Goal: Information Seeking & Learning: Find specific fact

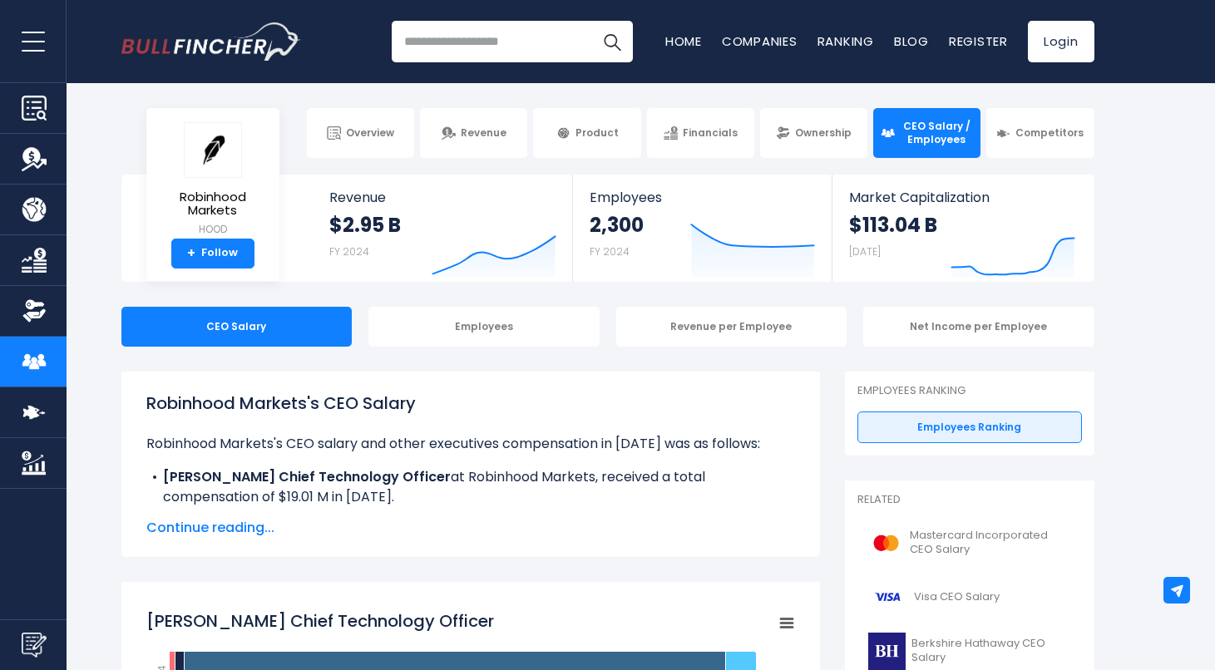
click at [286, 412] on h1 "Robinhood Markets's CEO Salary" at bounding box center [470, 403] width 649 height 25
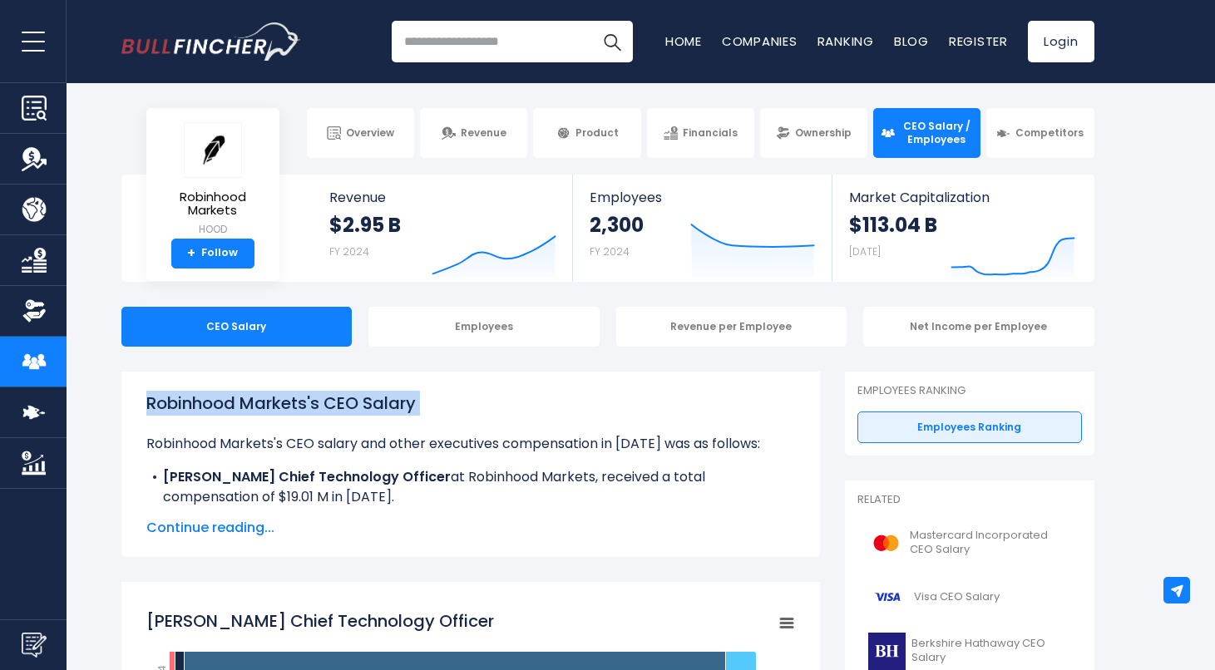
click at [286, 412] on h1 "Robinhood Markets's CEO Salary" at bounding box center [470, 403] width 649 height 25
click at [506, 438] on p "Robinhood Markets's CEO salary and other executives compensation in [DATE] was …" at bounding box center [470, 444] width 649 height 20
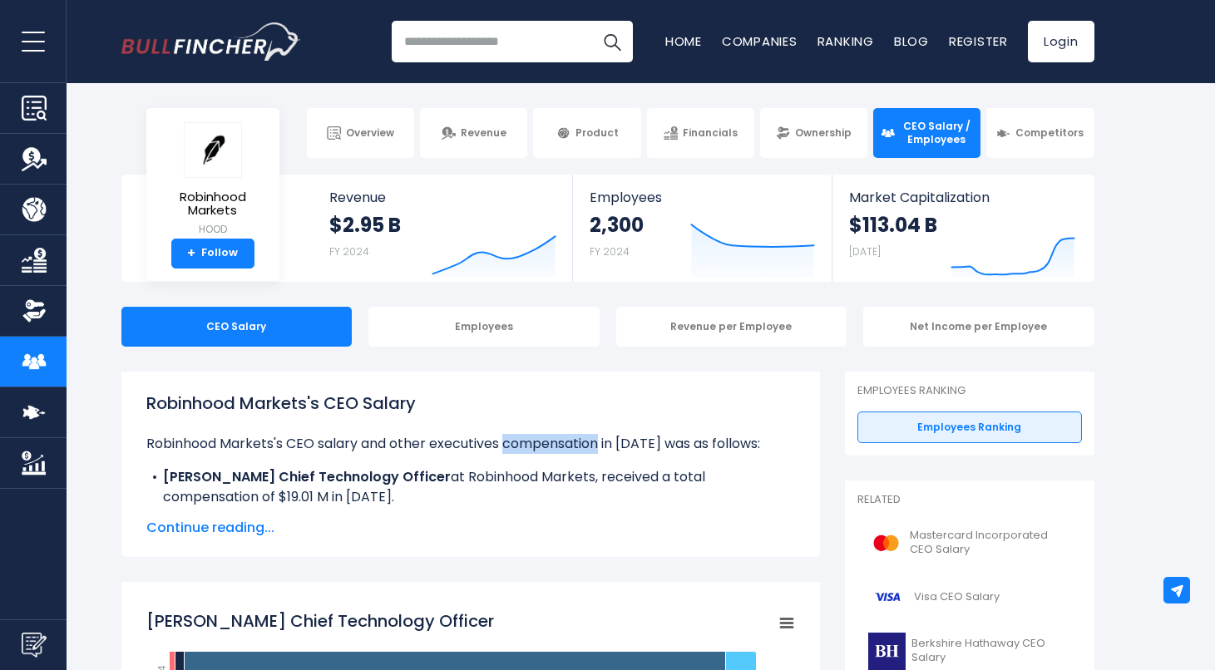
click at [506, 438] on p "Robinhood Markets's CEO salary and other executives compensation in [DATE] was …" at bounding box center [470, 444] width 649 height 20
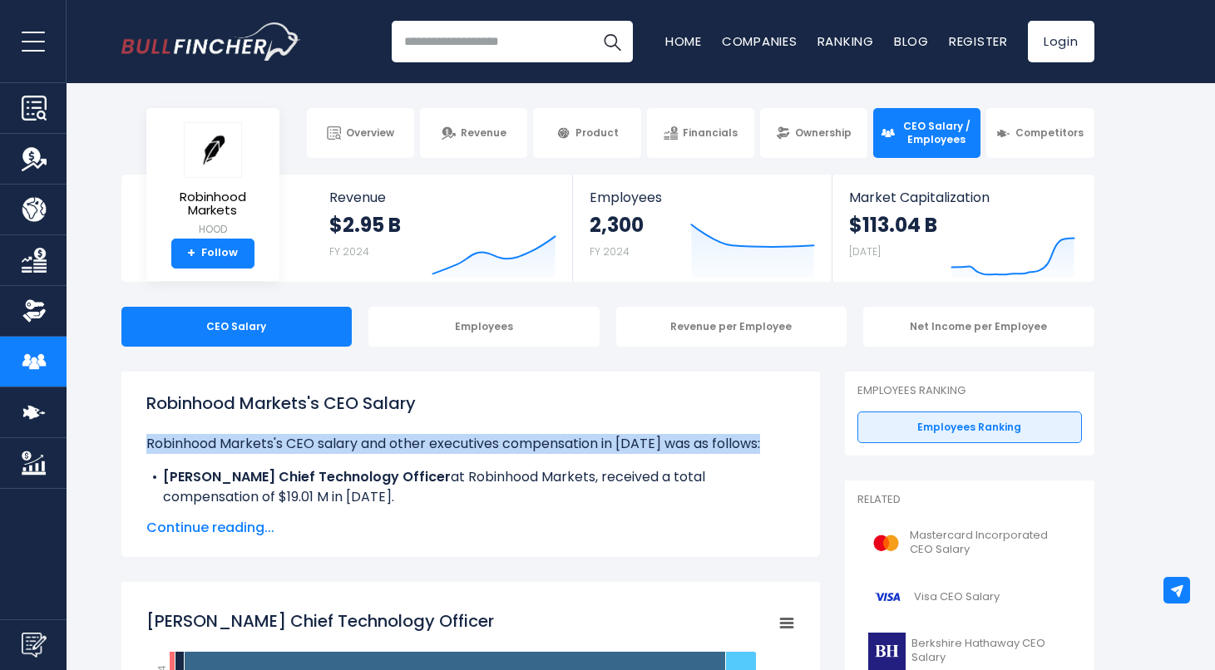
click at [506, 438] on p "Robinhood Markets's CEO salary and other executives compensation in [DATE] was …" at bounding box center [470, 444] width 649 height 20
click at [571, 444] on p "Robinhood Markets's CEO salary and other executives compensation in [DATE] was …" at bounding box center [470, 444] width 649 height 20
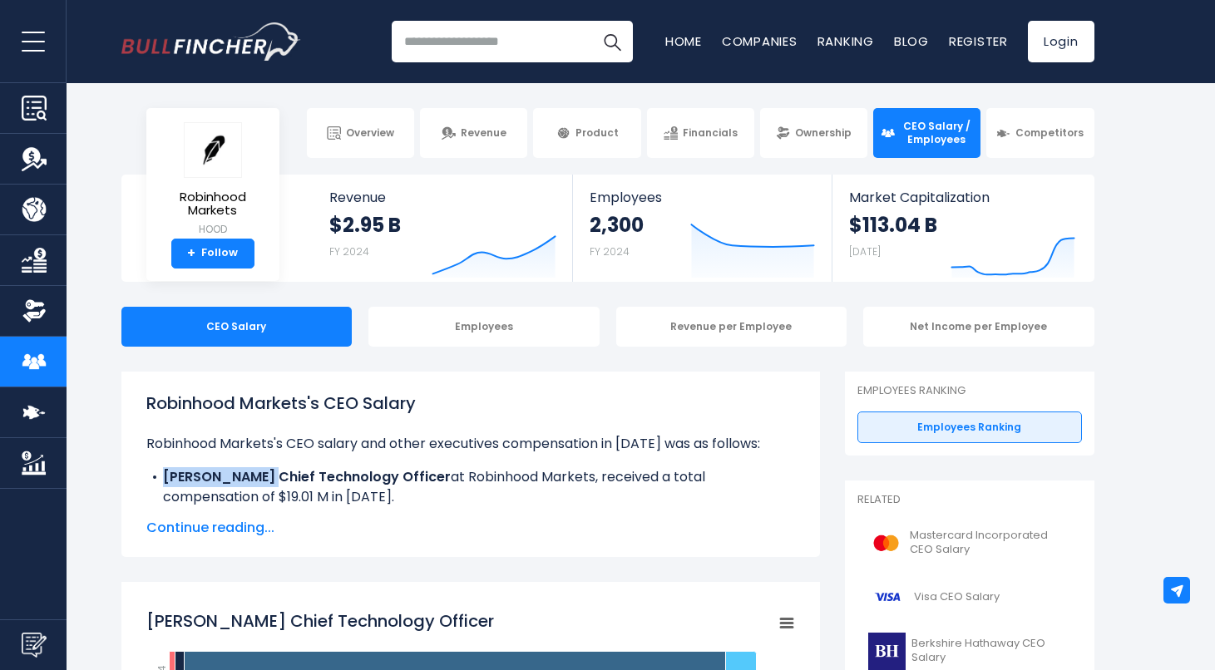
drag, startPoint x: 163, startPoint y: 474, endPoint x: 255, endPoint y: 481, distance: 92.6
click at [255, 481] on b "[PERSON_NAME] Chief Technology Officer" at bounding box center [307, 476] width 288 height 19
click at [438, 437] on p "Robinhood Markets's CEO salary and other executives compensation in [DATE] was …" at bounding box center [470, 444] width 649 height 20
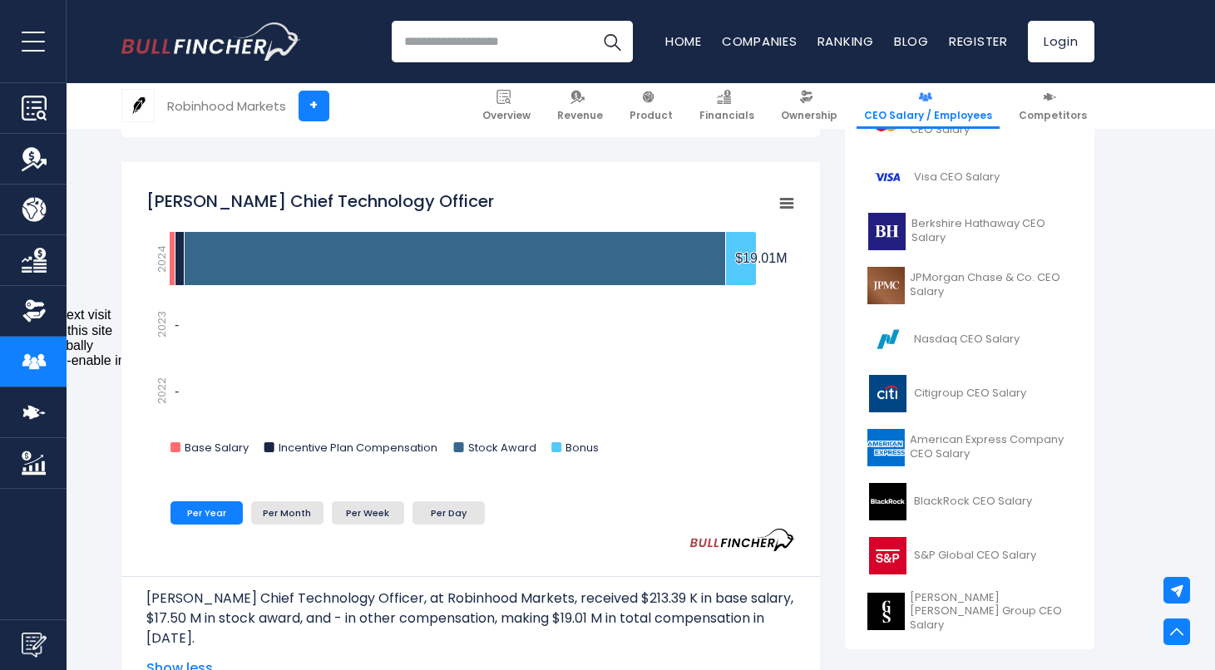
scroll to position [639, 0]
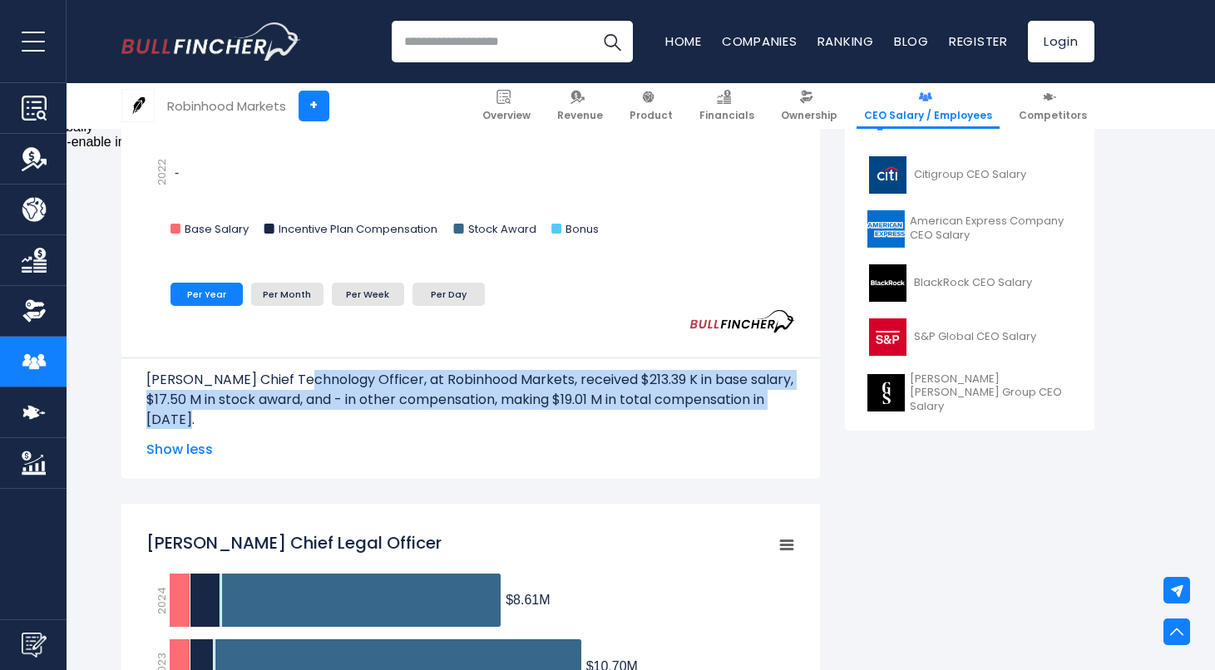
drag, startPoint x: 440, startPoint y: 402, endPoint x: 269, endPoint y: 376, distance: 173.3
click at [269, 376] on p "[PERSON_NAME] Chief Technology Officer, at Robinhood Markets, received $213.39 …" at bounding box center [470, 400] width 649 height 60
click at [457, 389] on p "[PERSON_NAME] Chief Technology Officer, at Robinhood Markets, received $213.39 …" at bounding box center [470, 400] width 649 height 60
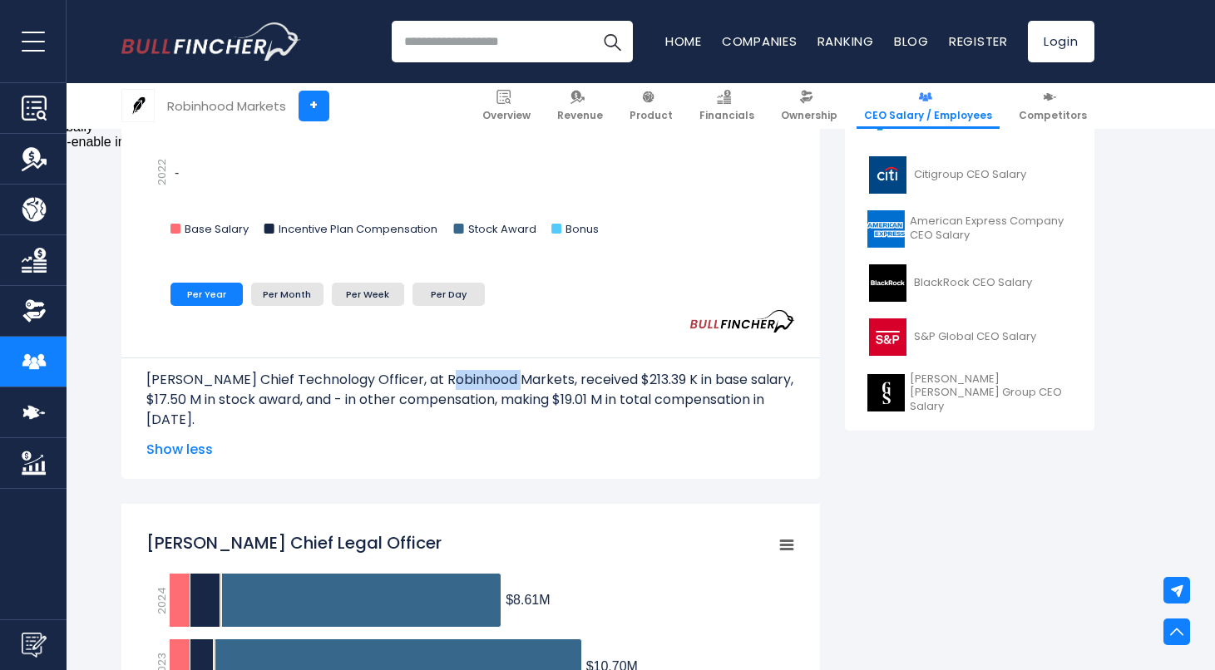
click at [457, 389] on p "[PERSON_NAME] Chief Technology Officer, at Robinhood Markets, received $213.39 …" at bounding box center [470, 400] width 649 height 60
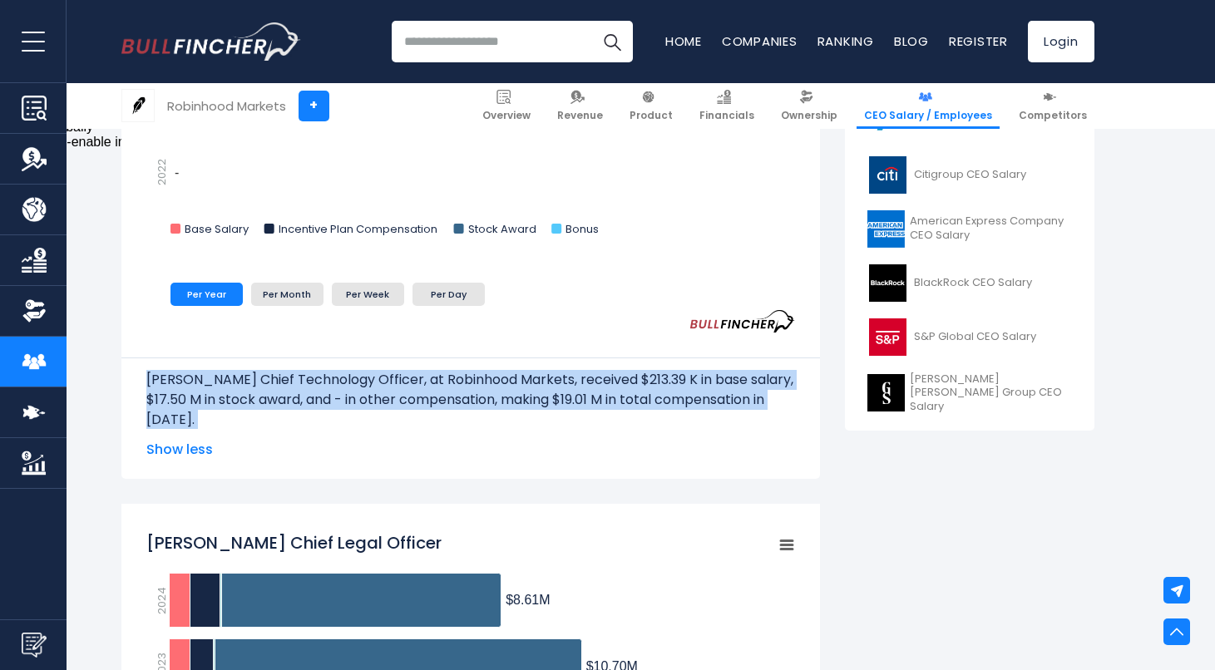
click at [457, 389] on p "[PERSON_NAME] Chief Technology Officer, at Robinhood Markets, received $213.39 …" at bounding box center [470, 400] width 649 height 60
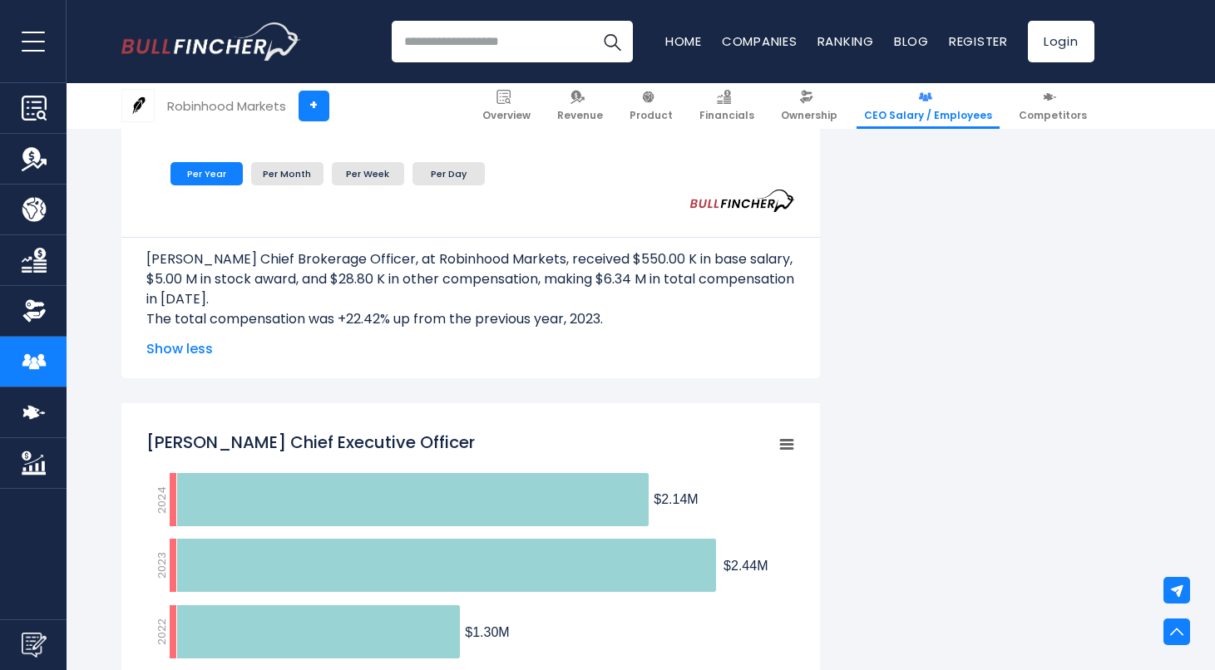
scroll to position [2515, 0]
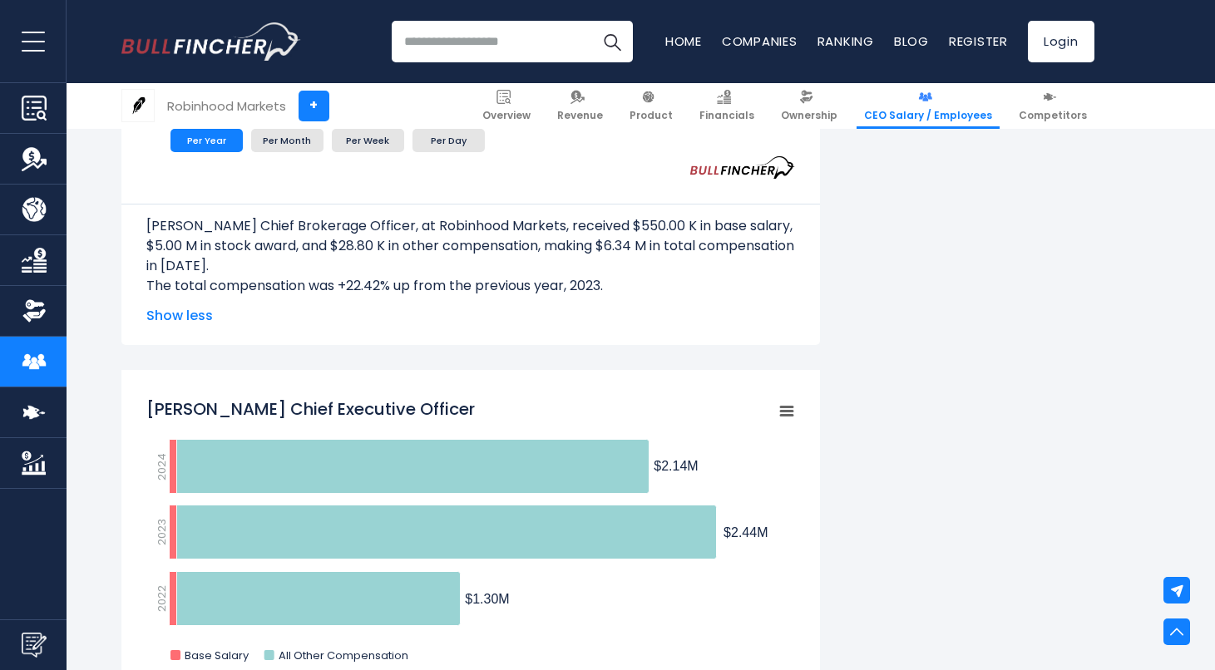
click at [307, 403] on tspan "[PERSON_NAME] Chief Executive Officer" at bounding box center [310, 409] width 329 height 23
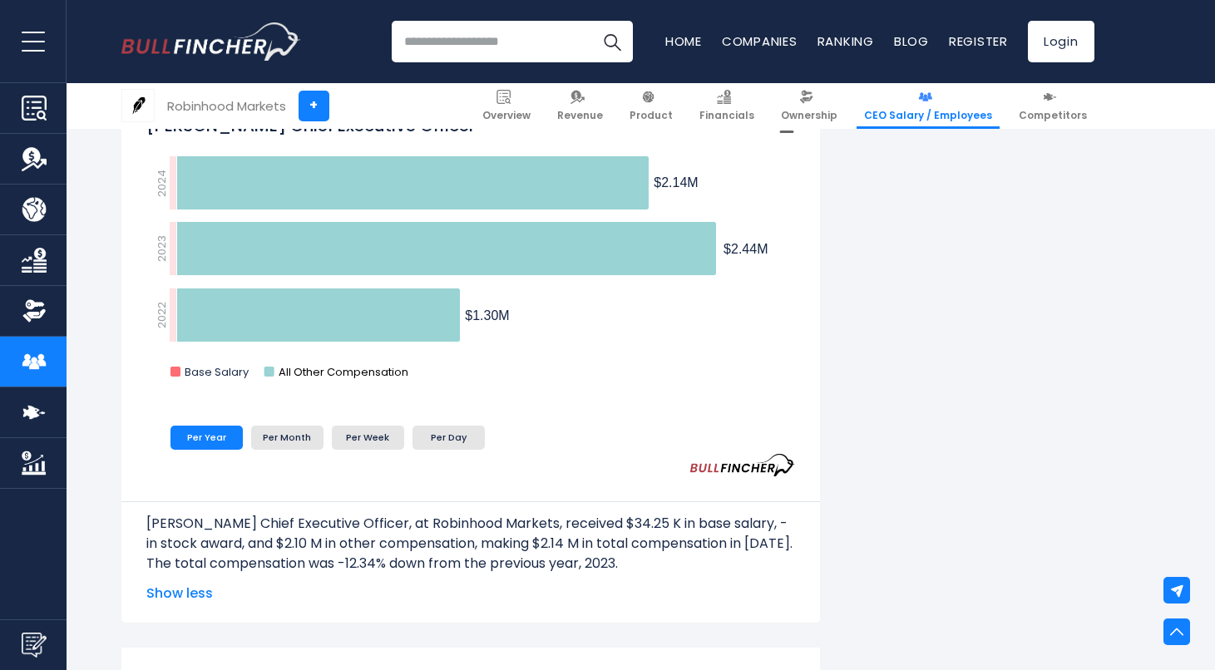
scroll to position [2874, 0]
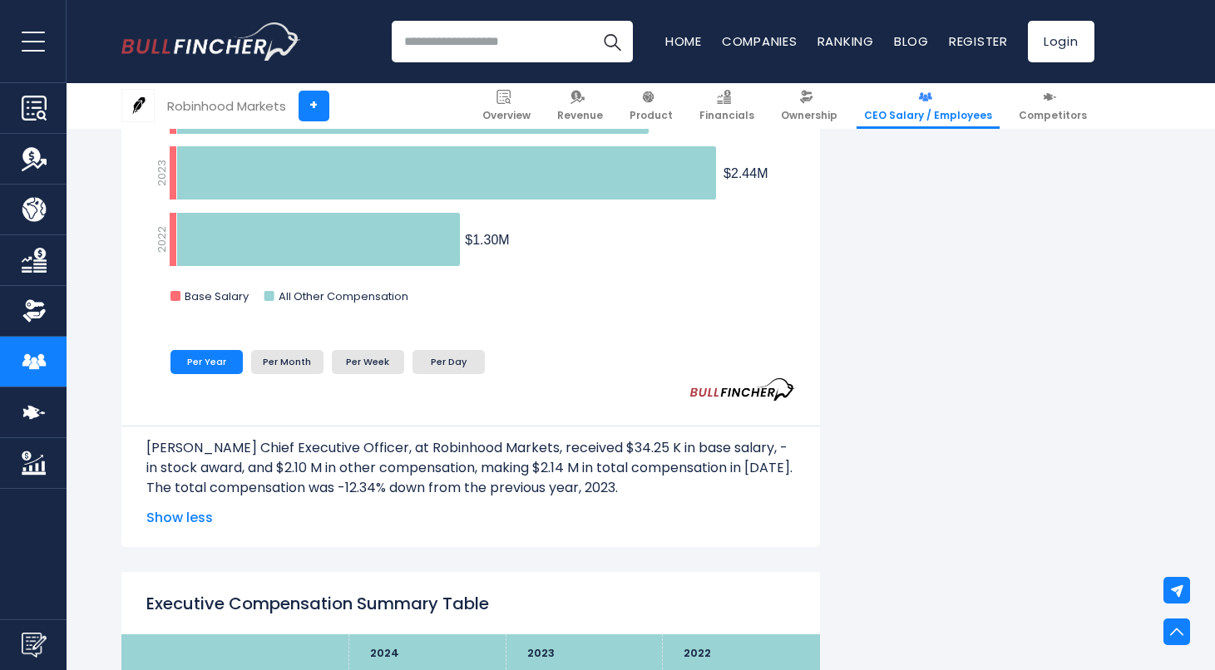
click at [632, 451] on p "[PERSON_NAME] Chief Executive Officer, at Robinhood Markets, received $34.25 K …" at bounding box center [470, 458] width 649 height 40
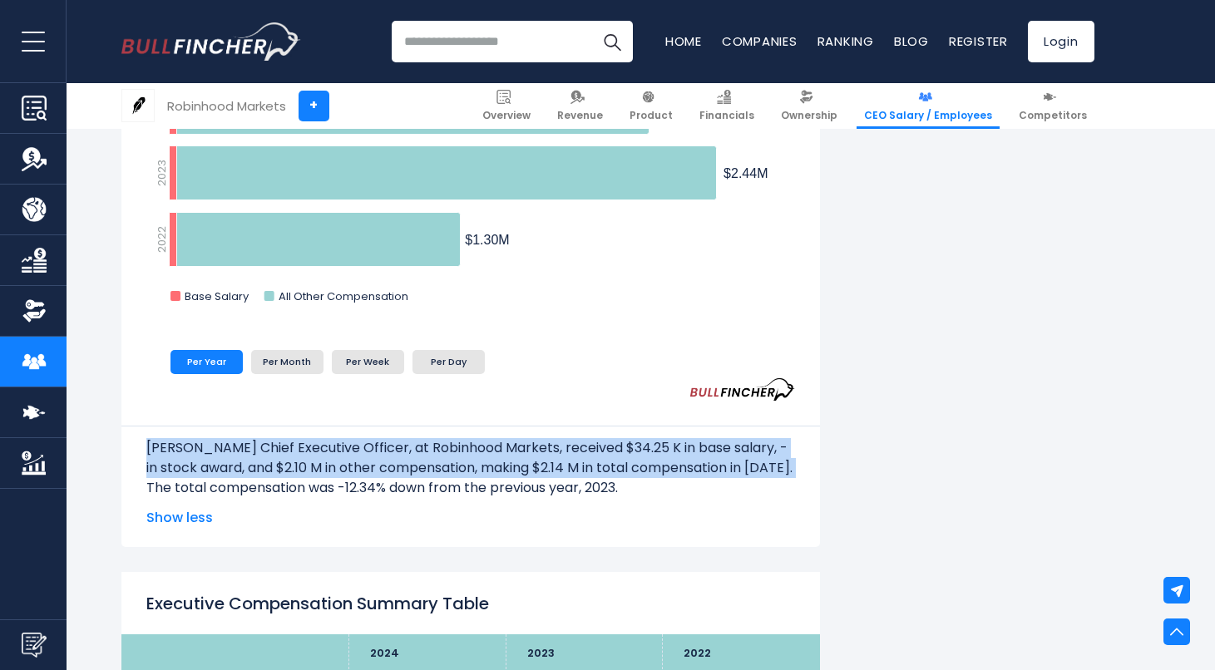
click at [632, 451] on p "[PERSON_NAME] Chief Executive Officer, at Robinhood Markets, received $34.25 K …" at bounding box center [470, 458] width 649 height 40
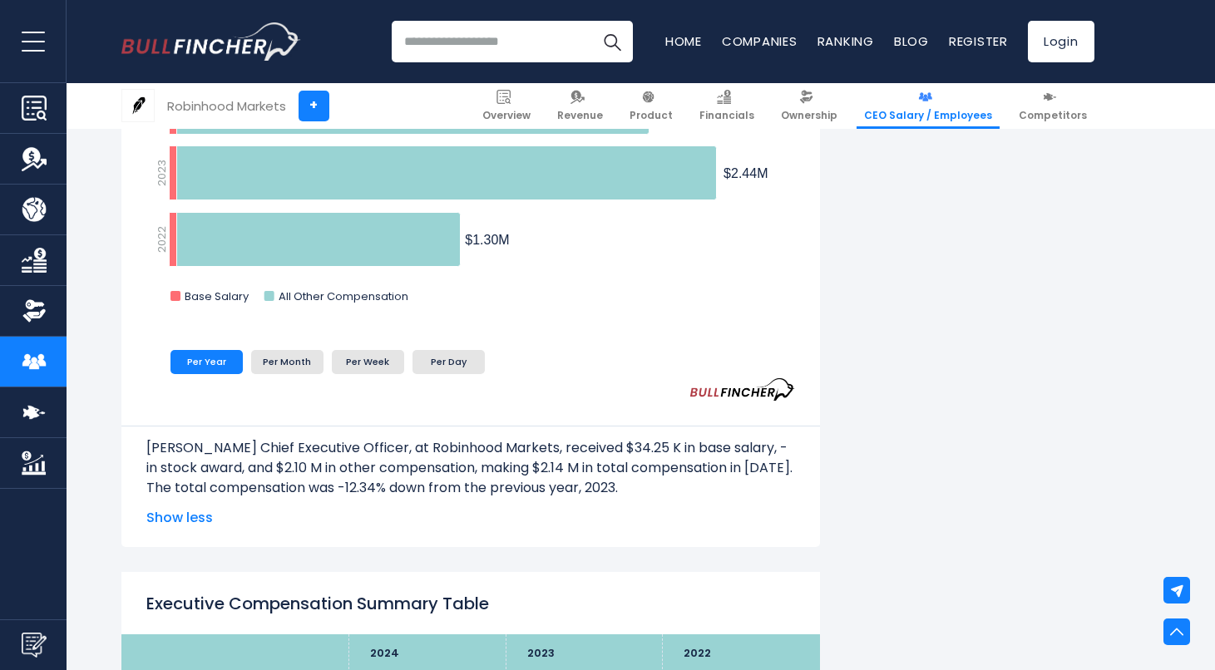
click at [695, 453] on p "[PERSON_NAME] Chief Executive Officer, at Robinhood Markets, received $34.25 K …" at bounding box center [470, 458] width 649 height 40
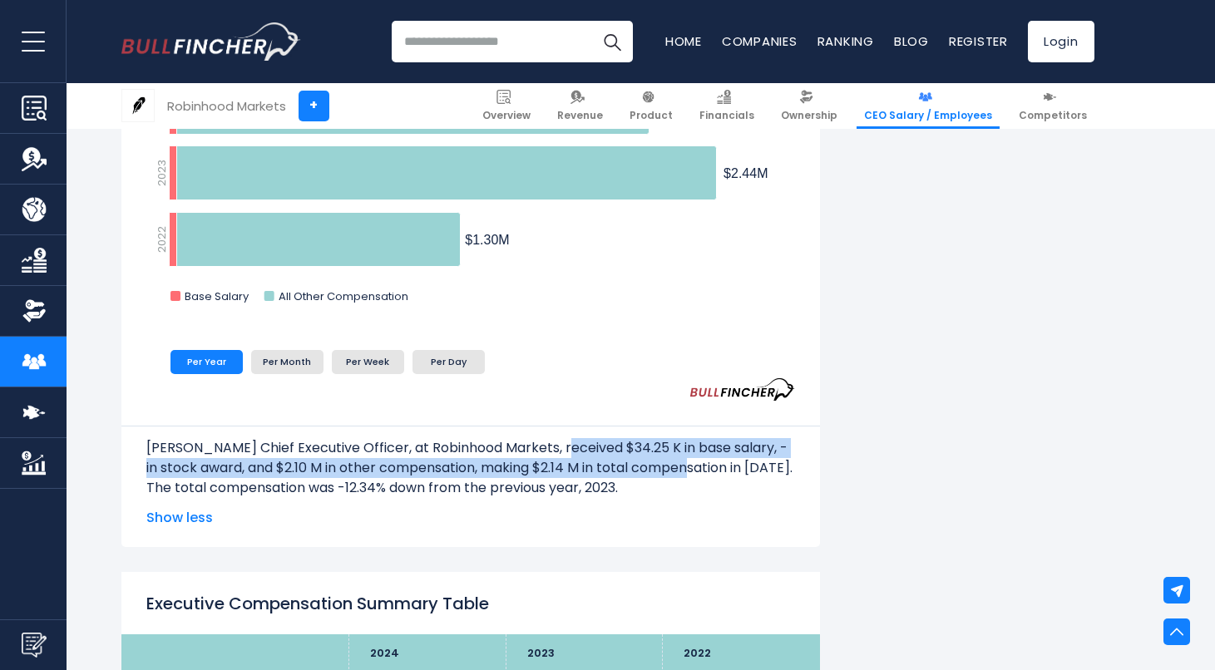
drag, startPoint x: 555, startPoint y: 451, endPoint x: 675, endPoint y: 461, distance: 121.0
click at [675, 461] on p "[PERSON_NAME] Chief Executive Officer, at Robinhood Markets, received $34.25 K …" at bounding box center [470, 458] width 649 height 40
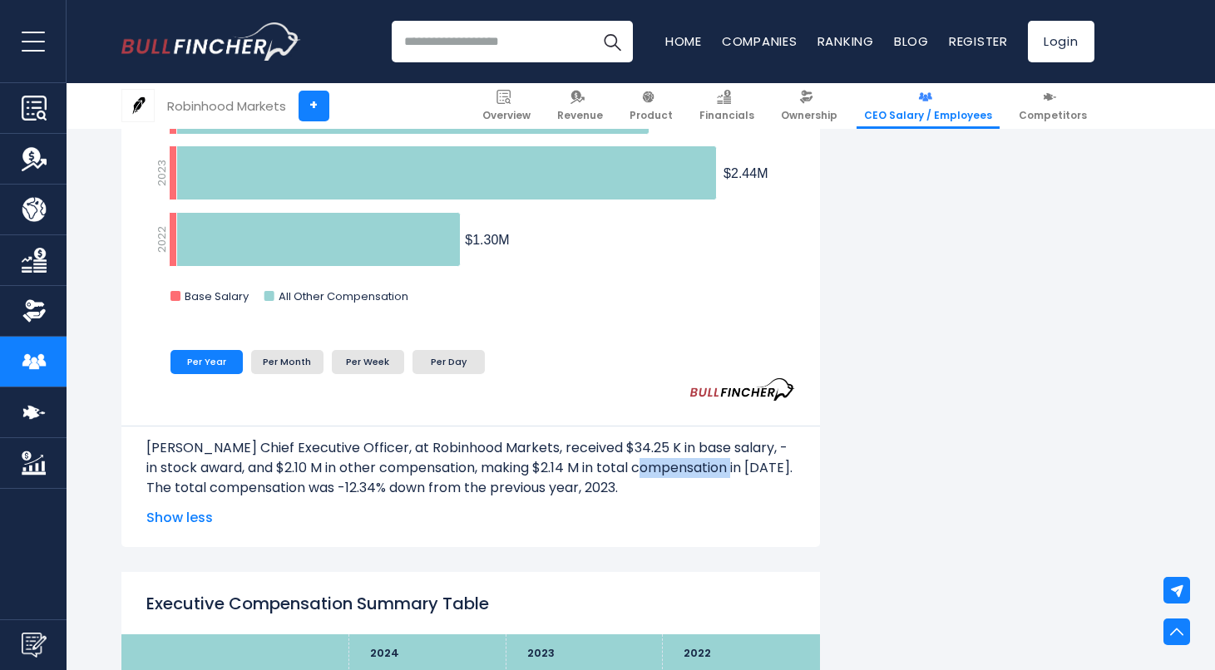
click at [675, 461] on p "[PERSON_NAME] Chief Executive Officer, at Robinhood Markets, received $34.25 K …" at bounding box center [470, 458] width 649 height 40
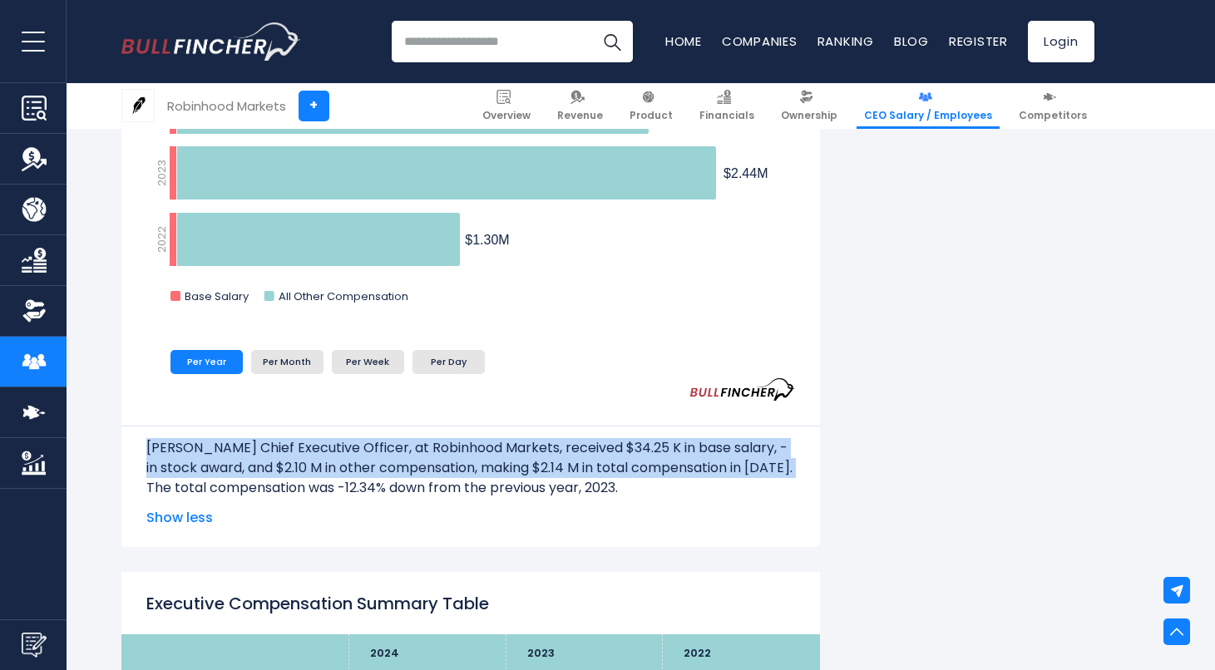
click at [675, 461] on p "[PERSON_NAME] Chief Executive Officer, at Robinhood Markets, received $34.25 K …" at bounding box center [470, 458] width 649 height 40
click at [538, 451] on p "[PERSON_NAME] Chief Executive Officer, at Robinhood Markets, received $34.25 K …" at bounding box center [470, 458] width 649 height 40
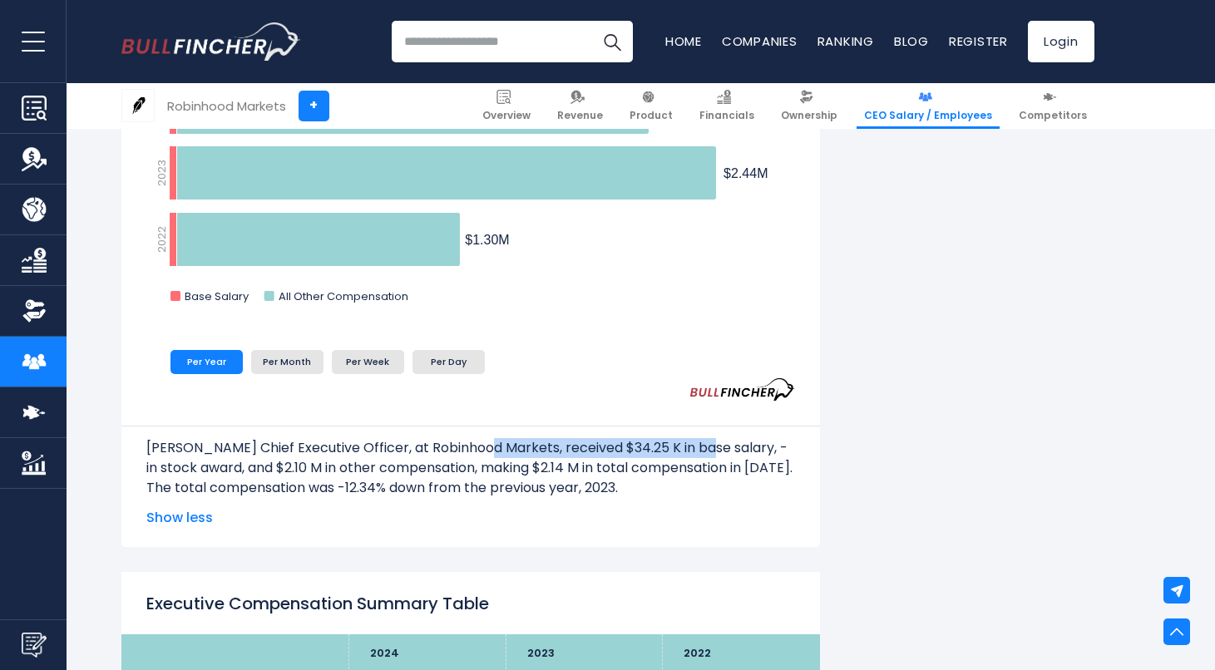
drag, startPoint x: 476, startPoint y: 448, endPoint x: 699, endPoint y: 452, distance: 223.8
click at [699, 452] on p "[PERSON_NAME] Chief Executive Officer, at Robinhood Markets, received $34.25 K …" at bounding box center [470, 458] width 649 height 40
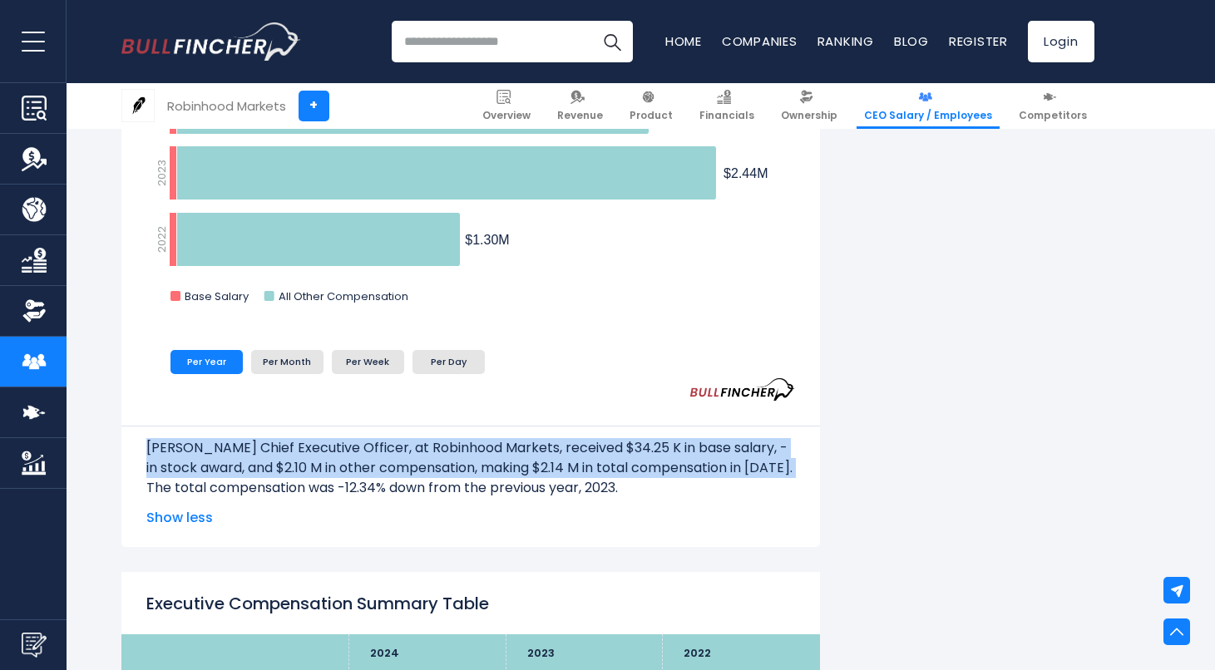
click at [699, 452] on p "[PERSON_NAME] Chief Executive Officer, at Robinhood Markets, received $34.25 K …" at bounding box center [470, 458] width 649 height 40
click at [615, 448] on p "[PERSON_NAME] Chief Executive Officer, at Robinhood Markets, received $34.25 K …" at bounding box center [470, 458] width 649 height 40
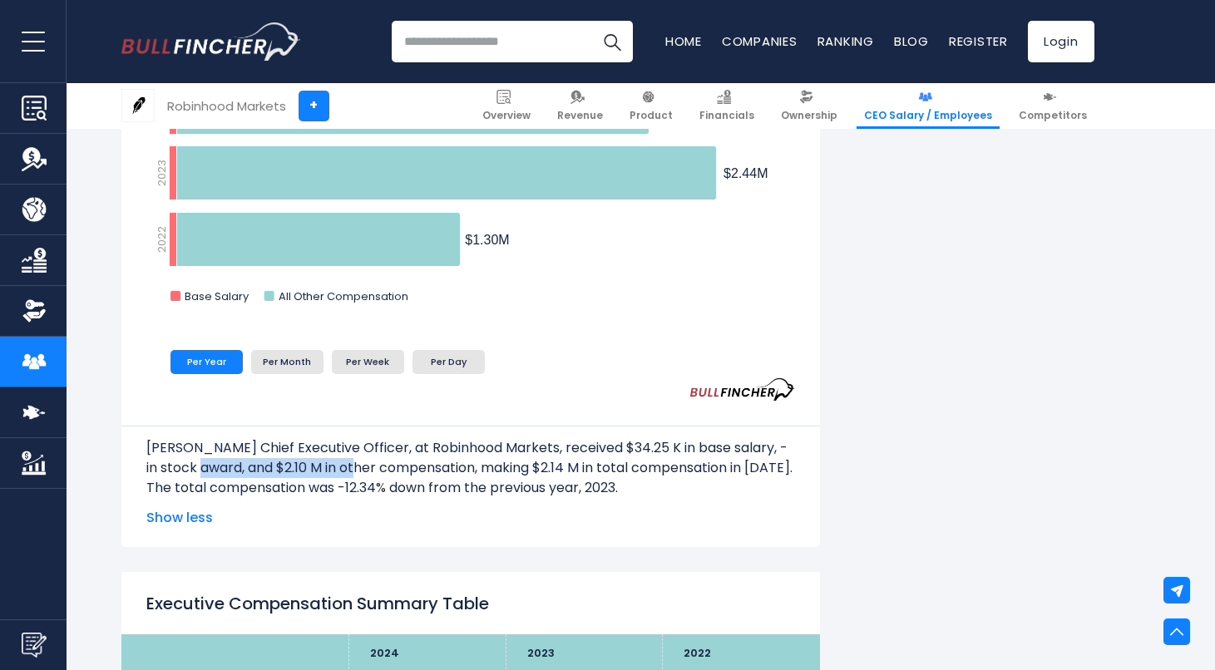
drag, startPoint x: 181, startPoint y: 462, endPoint x: 344, endPoint y: 470, distance: 163.2
click at [344, 470] on p "[PERSON_NAME] Chief Executive Officer, at Robinhood Markets, received $34.25 K …" at bounding box center [470, 458] width 649 height 40
click at [243, 471] on p "[PERSON_NAME] Chief Executive Officer, at Robinhood Markets, received $34.25 K …" at bounding box center [470, 458] width 649 height 40
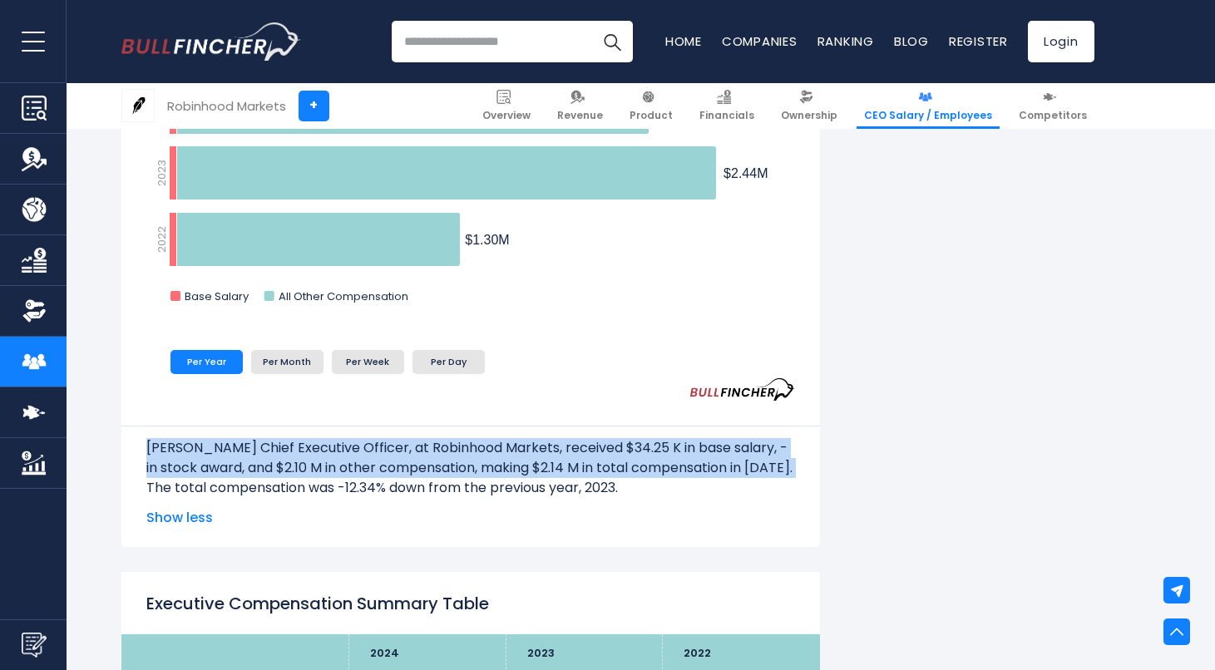
click at [243, 471] on p "[PERSON_NAME] Chief Executive Officer, at Robinhood Markets, received $34.25 K …" at bounding box center [470, 458] width 649 height 40
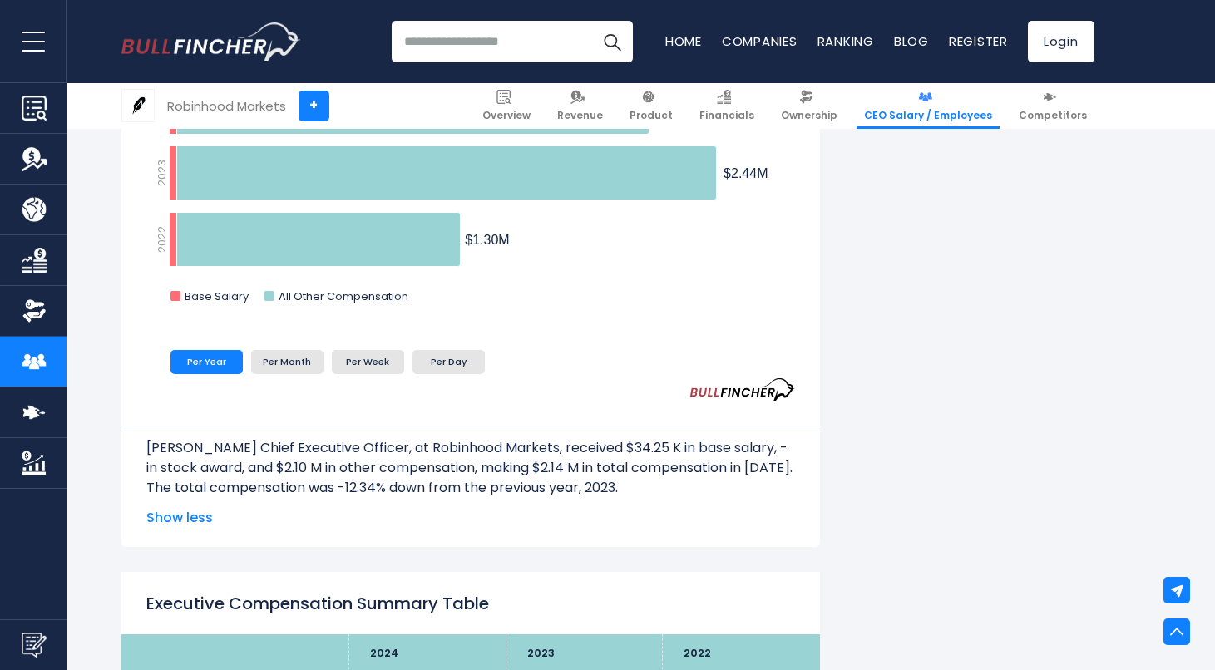
click at [380, 475] on p "[PERSON_NAME] Chief Executive Officer, at Robinhood Markets, received $34.25 K …" at bounding box center [470, 458] width 649 height 40
drag, startPoint x: 366, startPoint y: 473, endPoint x: 590, endPoint y: 477, distance: 223.8
click at [590, 477] on p "[PERSON_NAME] Chief Executive Officer, at Robinhood Markets, received $34.25 K …" at bounding box center [470, 458] width 649 height 40
click at [432, 469] on p "[PERSON_NAME] Chief Executive Officer, at Robinhood Markets, received $34.25 K …" at bounding box center [470, 458] width 649 height 40
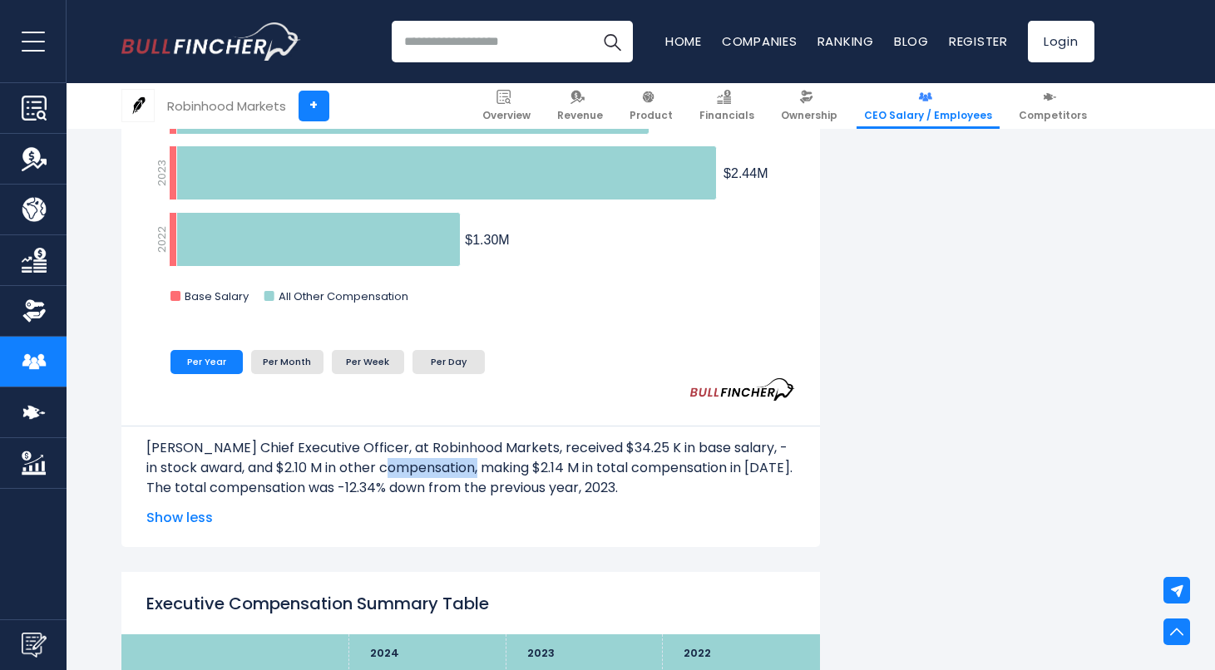
click at [432, 469] on p "[PERSON_NAME] Chief Executive Officer, at Robinhood Markets, received $34.25 K …" at bounding box center [470, 458] width 649 height 40
click at [195, 457] on p "[PERSON_NAME] Chief Executive Officer, at Robinhood Markets, received $34.25 K …" at bounding box center [470, 458] width 649 height 40
drag, startPoint x: 245, startPoint y: 444, endPoint x: 147, endPoint y: 442, distance: 97.3
click at [147, 442] on p "[PERSON_NAME] Chief Executive Officer, at Robinhood Markets, received $34.25 K …" at bounding box center [470, 458] width 649 height 40
copy p "[PERSON_NAME]"
